Goal: Contribute content: Add original content to the website for others to see

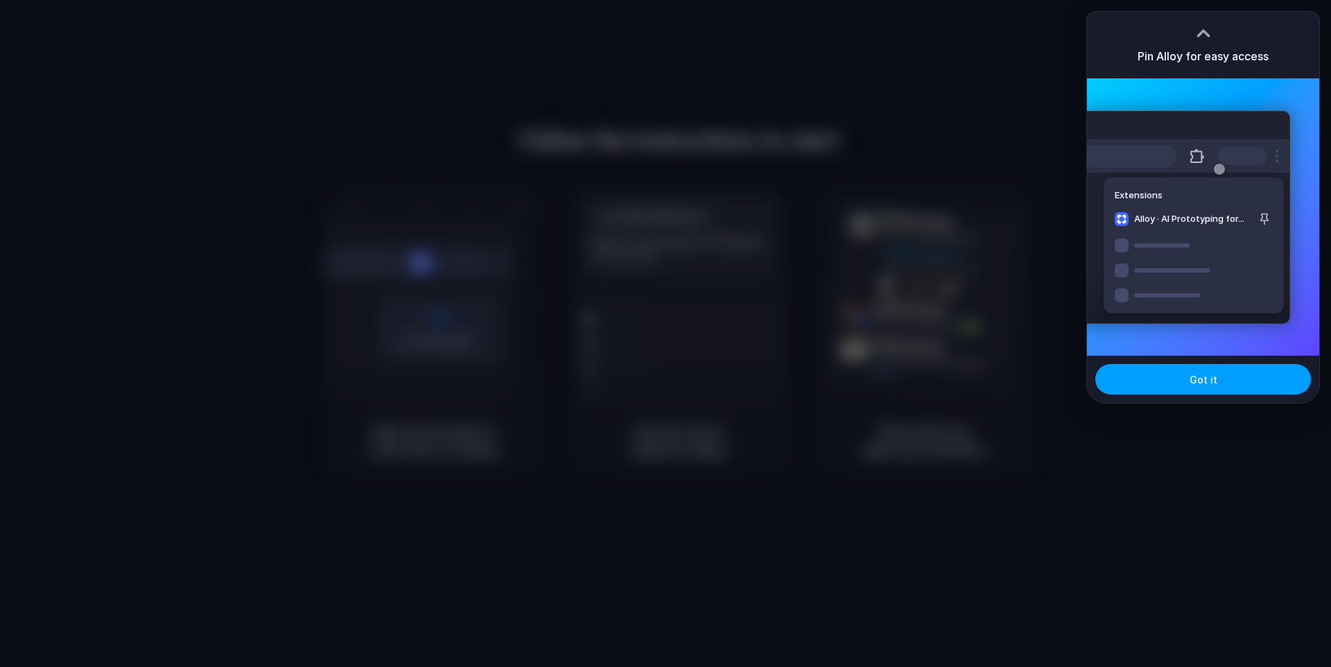
click at [1219, 382] on button "Got it" at bounding box center [1204, 379] width 216 height 31
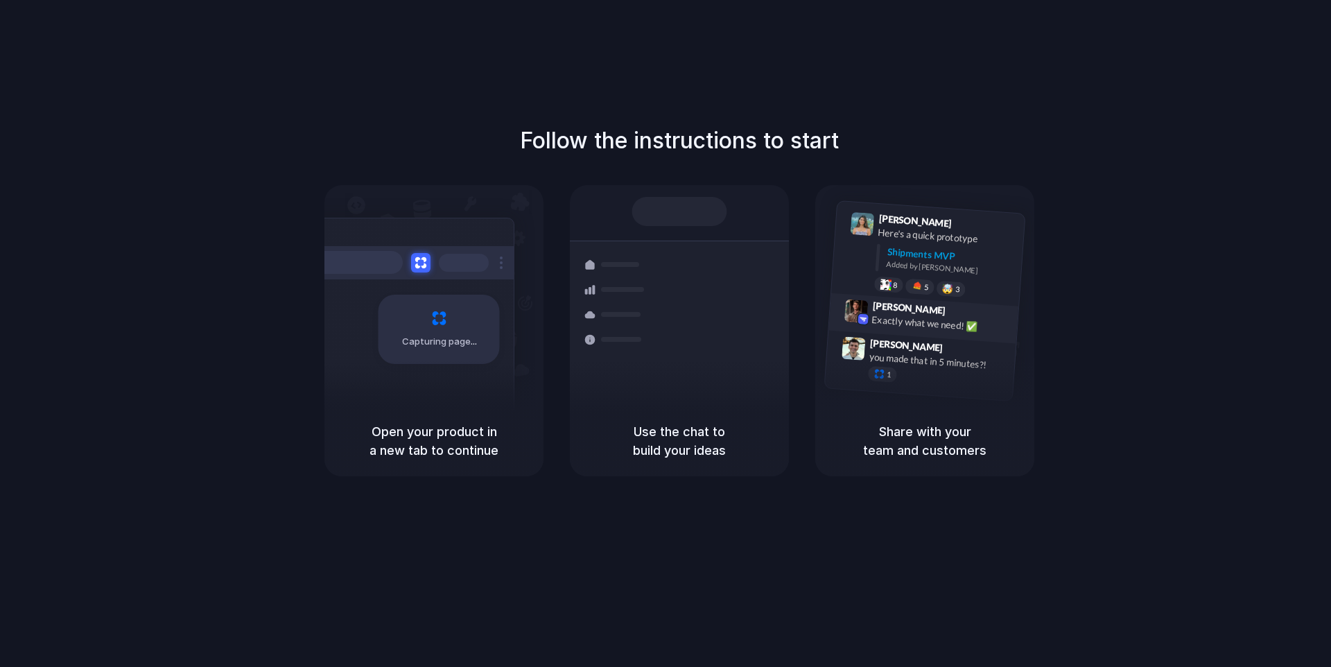
click at [1017, 331] on div "Max Meyer 9:42 AM Exactly what we need! ✅" at bounding box center [924, 318] width 190 height 51
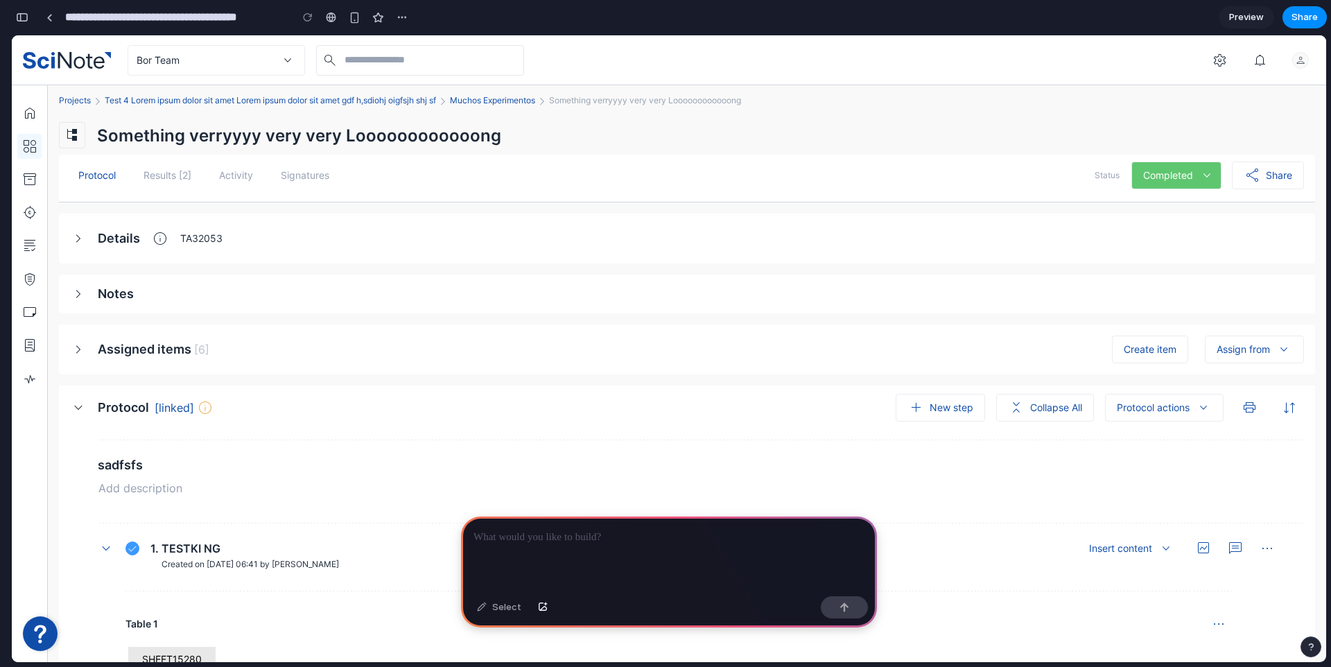
click at [539, 544] on p at bounding box center [669, 537] width 391 height 17
click at [542, 603] on div "button" at bounding box center [543, 607] width 10 height 8
click at [1102, 481] on div at bounding box center [701, 488] width 1206 height 20
